Goal: Communication & Community: Participate in discussion

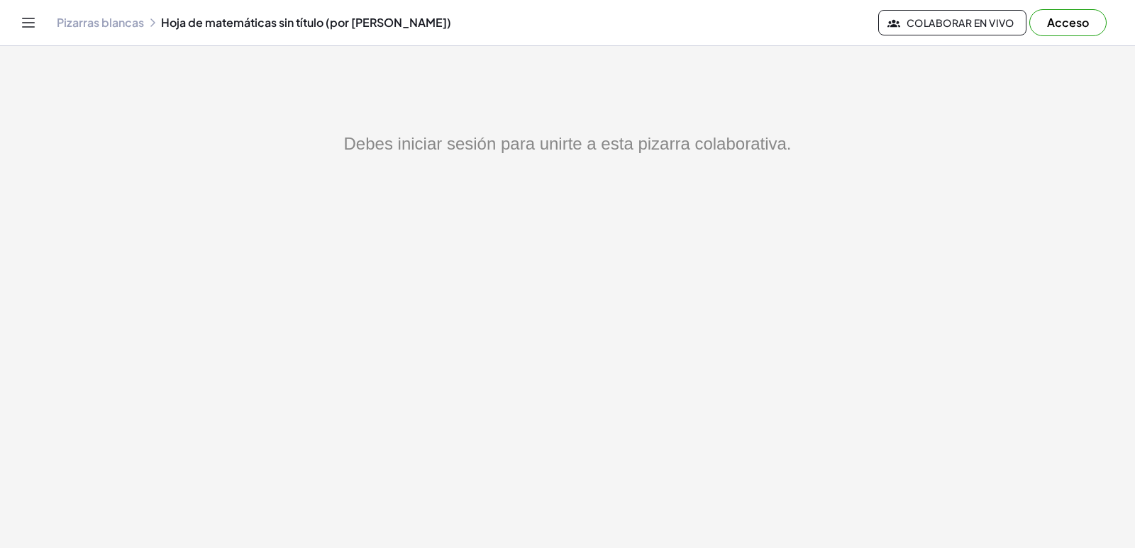
click at [707, 129] on main "Debes iniciar sesión para unirte a esta pizarra colaborativa." at bounding box center [567, 274] width 1135 height 548
click at [1052, 23] on font "Acceso" at bounding box center [1068, 22] width 42 height 15
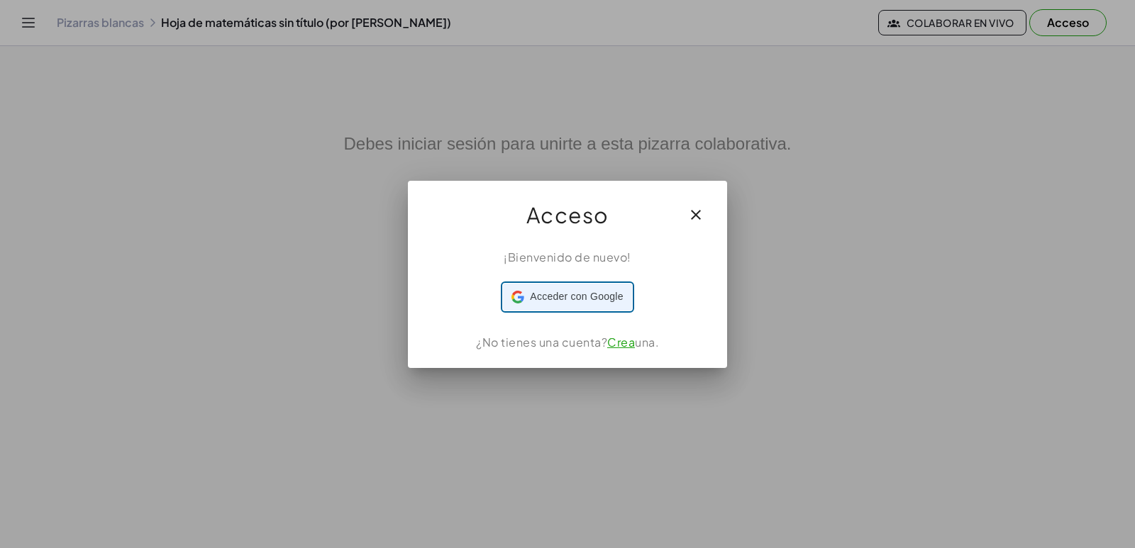
click at [568, 305] on div "Acceder con Google Acceder con Google. Se abre en una pestaña nueva" at bounding box center [567, 297] width 111 height 27
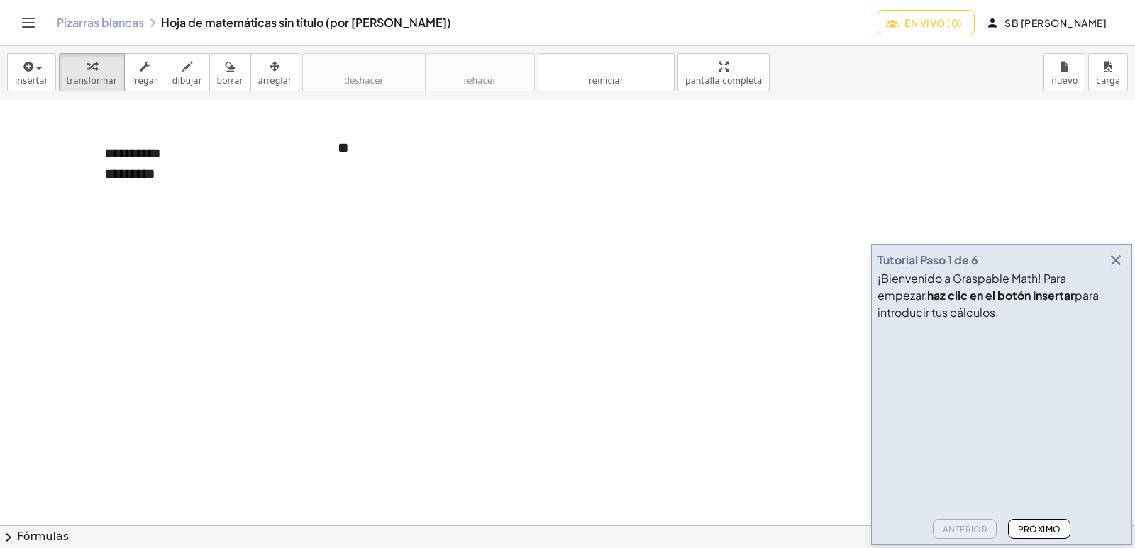
click at [1056, 525] on font "Próximo" at bounding box center [1039, 529] width 43 height 11
click at [1056, 526] on font "Próximo" at bounding box center [1039, 529] width 43 height 11
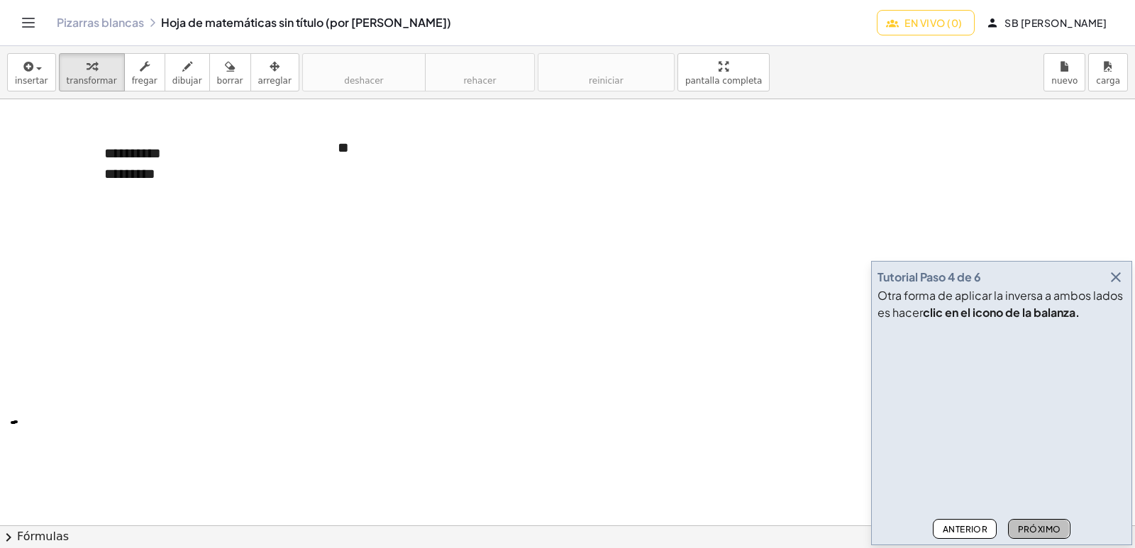
click at [1056, 526] on font "Próximo" at bounding box center [1039, 529] width 43 height 11
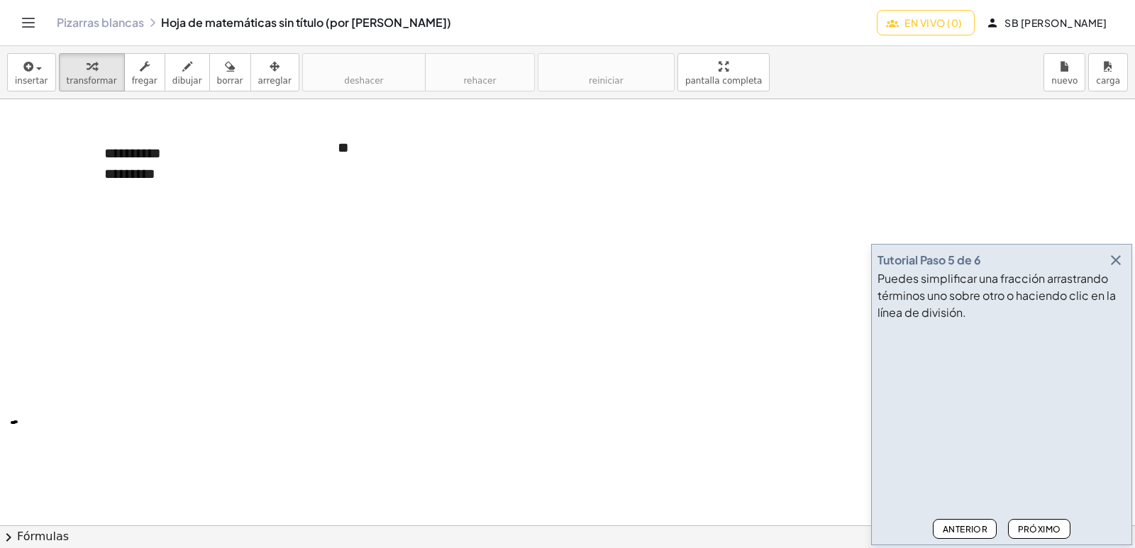
click at [1056, 526] on font "Próximo" at bounding box center [1039, 529] width 43 height 11
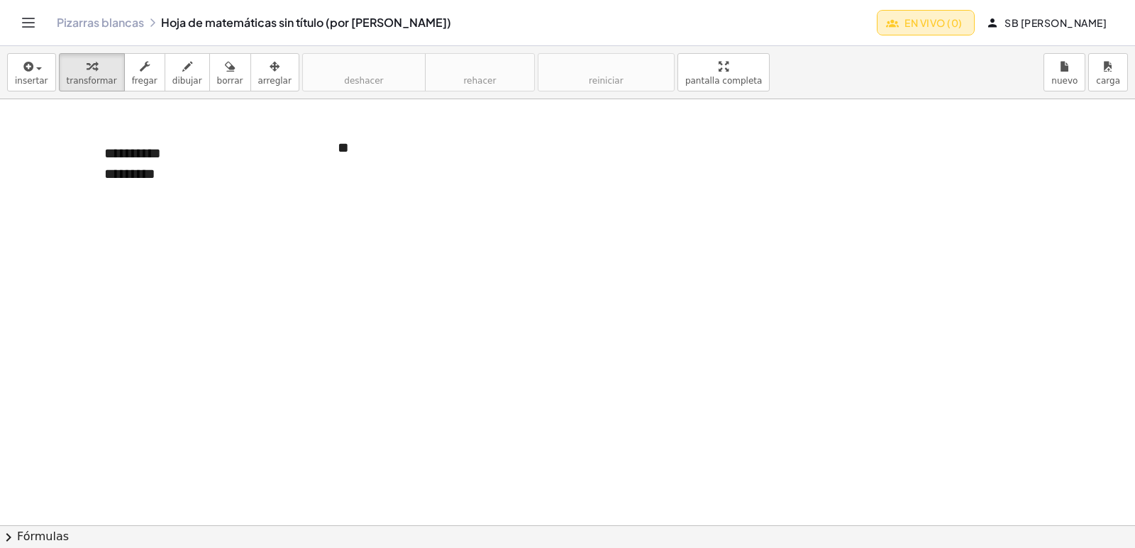
click at [951, 21] on font "En vivo (0)" at bounding box center [933, 22] width 57 height 13
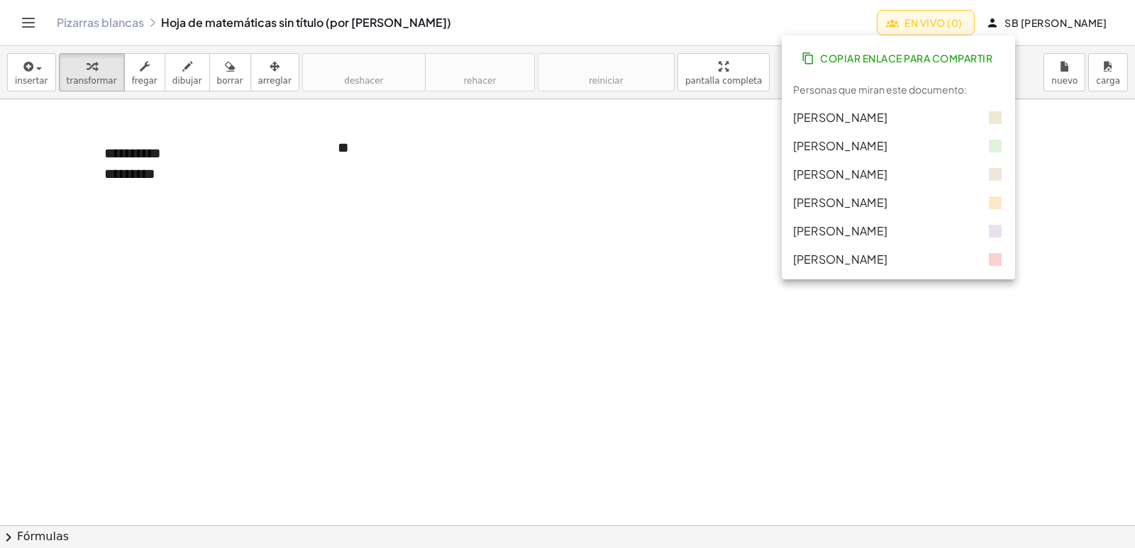
click at [756, 52] on div "insertar Seleccione uno: Expresión matemática Función Texto transformar fregar …" at bounding box center [567, 72] width 1135 height 53
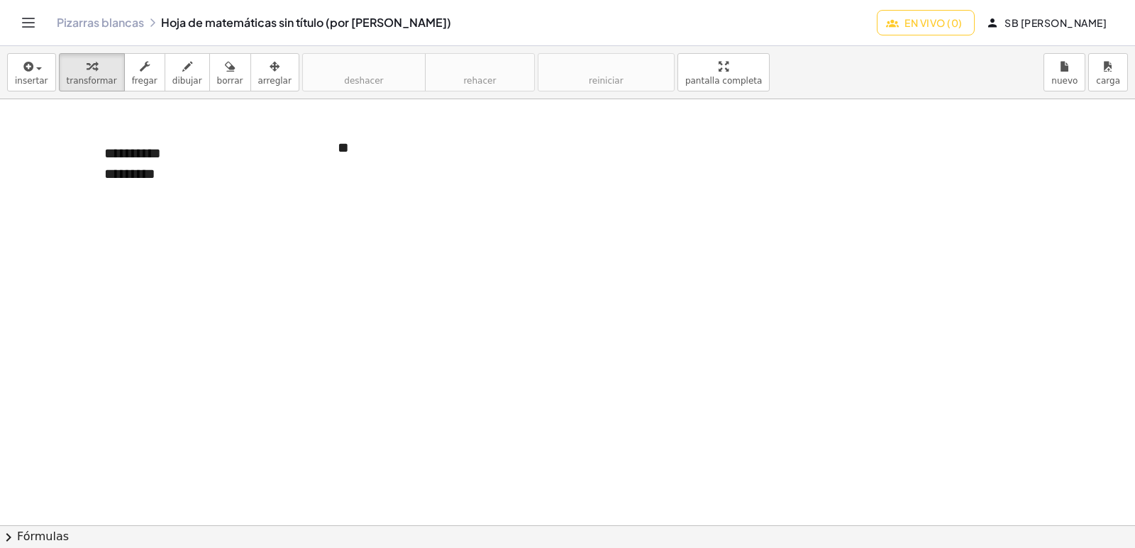
drag, startPoint x: 402, startPoint y: 202, endPoint x: 386, endPoint y: 211, distance: 18.7
click at [386, 211] on div at bounding box center [567, 525] width 1135 height 853
drag, startPoint x: 358, startPoint y: 160, endPoint x: 399, endPoint y: 204, distance: 59.7
click at [399, 204] on div "**********" at bounding box center [567, 525] width 1135 height 853
click at [237, 168] on div "*********" at bounding box center [196, 174] width 184 height 21
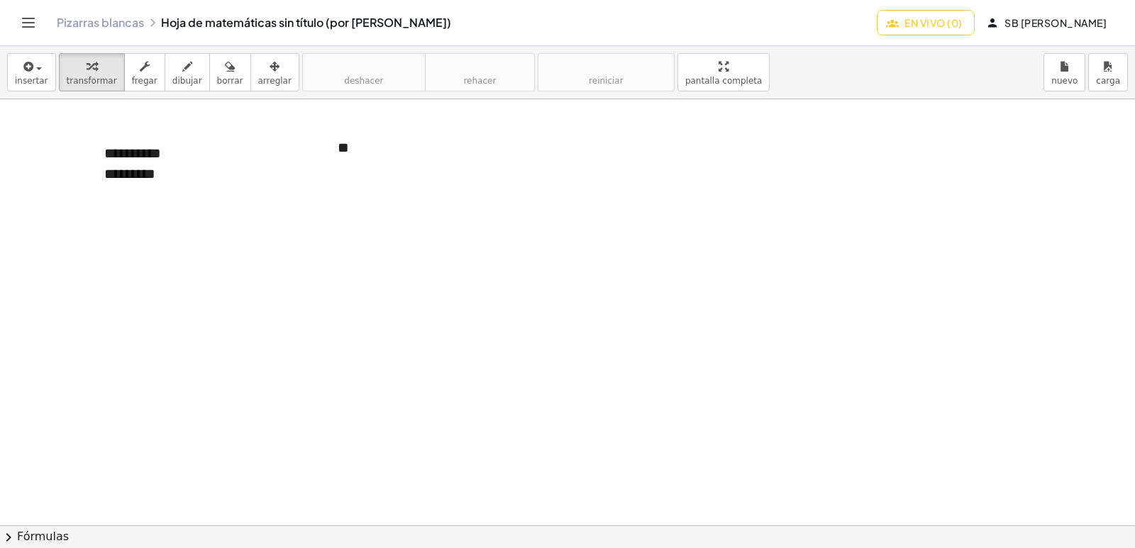
click at [269, 294] on div at bounding box center [567, 525] width 1135 height 853
click at [413, 168] on div "**" at bounding box center [430, 147] width 213 height 49
